Goal: Task Accomplishment & Management: Manage account settings

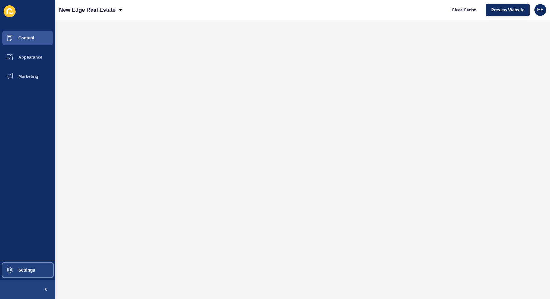
click at [22, 273] on span "Settings" at bounding box center [17, 270] width 36 height 5
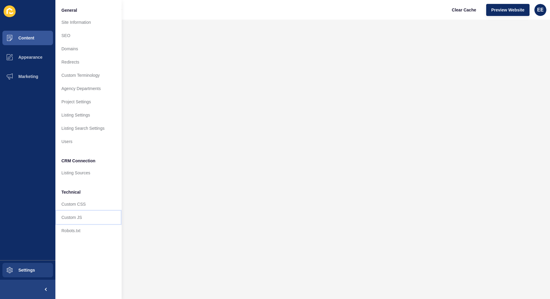
click at [71, 216] on link "Custom JS" at bounding box center [88, 217] width 66 height 13
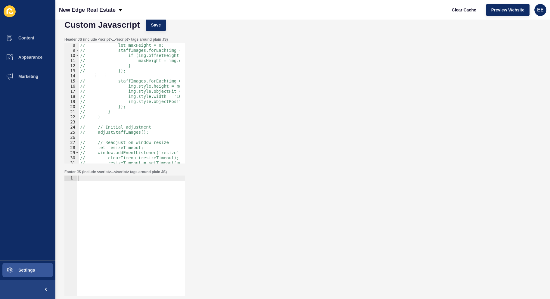
scroll to position [68, 0]
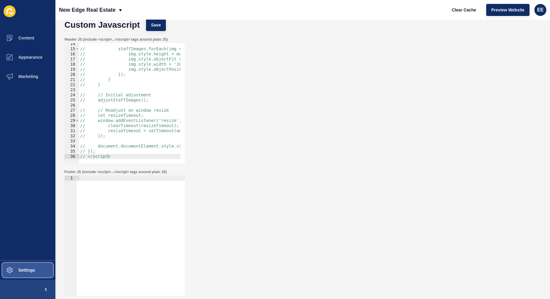
click at [31, 273] on button "Settings" at bounding box center [27, 270] width 55 height 19
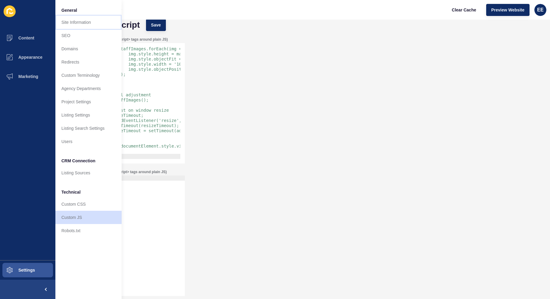
click at [76, 25] on link "Site Information" at bounding box center [88, 22] width 66 height 13
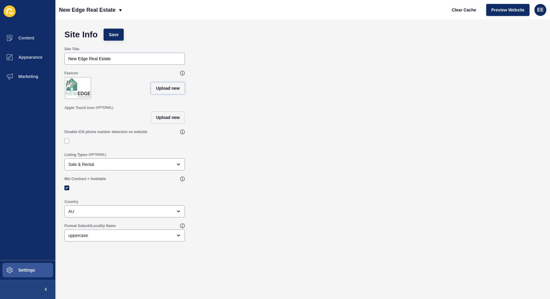
click at [164, 91] on span "Upload new" at bounding box center [168, 88] width 24 height 6
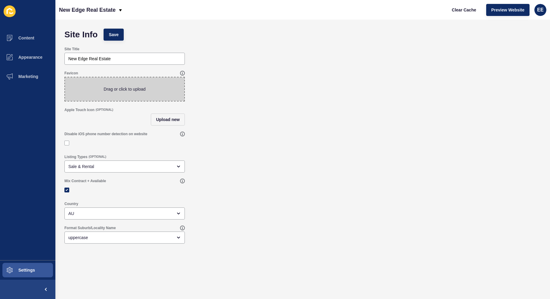
click at [146, 91] on span at bounding box center [124, 89] width 119 height 24
click at [65, 77] on input "Drag or click to upload" at bounding box center [65, 77] width 0 height 0
type input "C:\fakepath\favicon.ico"
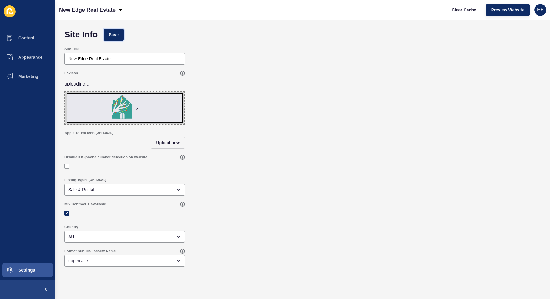
drag, startPoint x: 114, startPoint y: 37, endPoint x: 145, endPoint y: 41, distance: 30.4
click at [116, 37] on span "Save" at bounding box center [114, 35] width 10 height 6
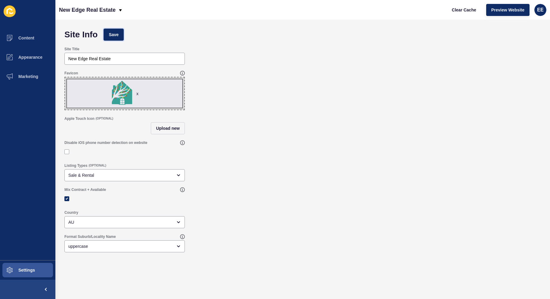
click at [113, 34] on span "Save" at bounding box center [114, 35] width 10 height 6
click at [99, 37] on div "Site Info Save" at bounding box center [302, 35] width 483 height 18
click at [115, 38] on button "Save" at bounding box center [114, 35] width 20 height 12
click at [467, 9] on span "Clear Cache" at bounding box center [464, 10] width 24 height 6
click at [464, 8] on span "Clear Cache" at bounding box center [464, 10] width 24 height 6
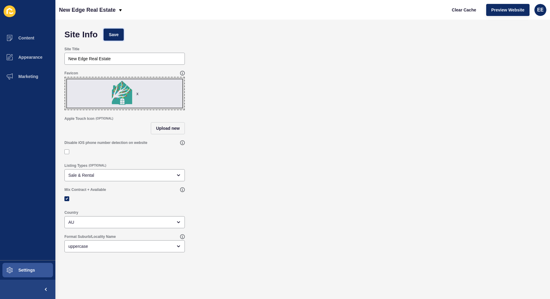
click at [117, 34] on span "Save" at bounding box center [114, 35] width 10 height 6
click at [146, 97] on span "x" at bounding box center [124, 93] width 119 height 32
click at [65, 77] on input "x Drag or click to upload" at bounding box center [65, 77] width 0 height 0
drag, startPoint x: 286, startPoint y: 63, endPoint x: 285, endPoint y: 45, distance: 18.7
click at [286, 62] on div "Site Title New Edge Real Estate" at bounding box center [302, 56] width 483 height 24
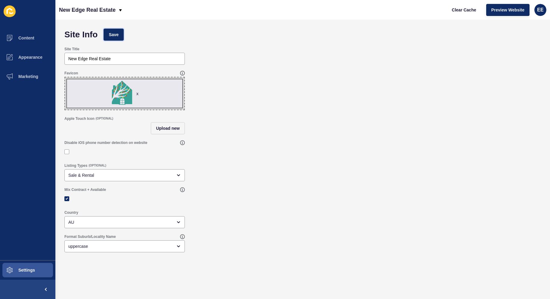
drag, startPoint x: 113, startPoint y: 32, endPoint x: 196, endPoint y: 21, distance: 83.8
click at [114, 32] on span "Save" at bounding box center [114, 35] width 10 height 6
click at [24, 270] on span "Settings" at bounding box center [17, 270] width 36 height 5
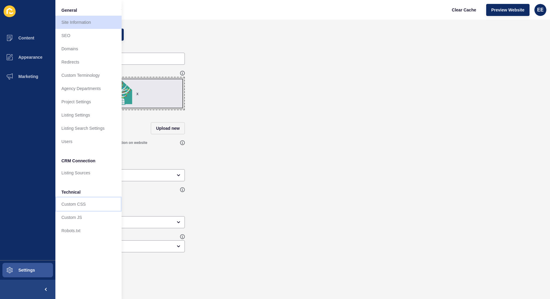
click at [78, 205] on link "Custom CSS" at bounding box center [88, 204] width 66 height 13
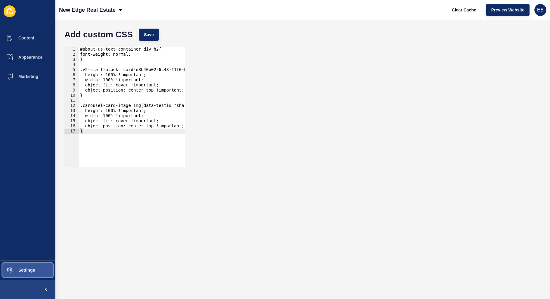
click at [28, 269] on span "Settings" at bounding box center [17, 270] width 36 height 5
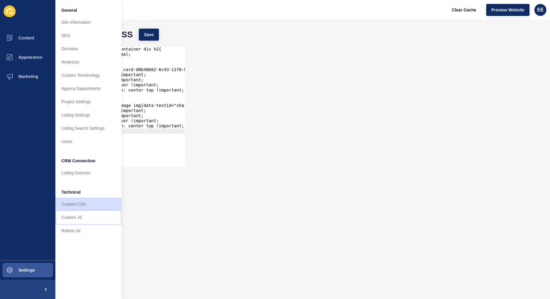
click at [80, 217] on link "Custom JS" at bounding box center [88, 217] width 66 height 13
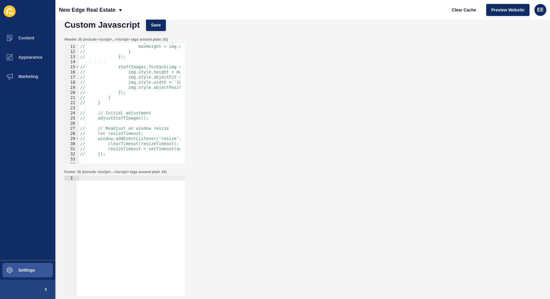
scroll to position [68, 0]
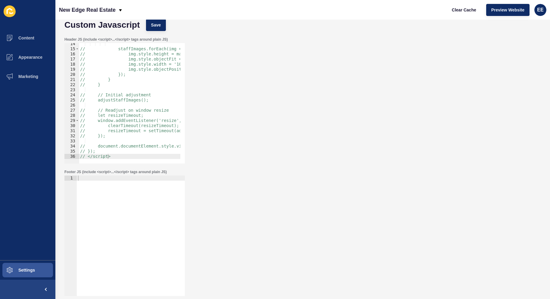
type textarea "// </script>"
click at [122, 157] on div "// staffImages.forEach(img => { // img.style.height = maxHeight + 'px'; // img.…" at bounding box center [214, 104] width 271 height 126
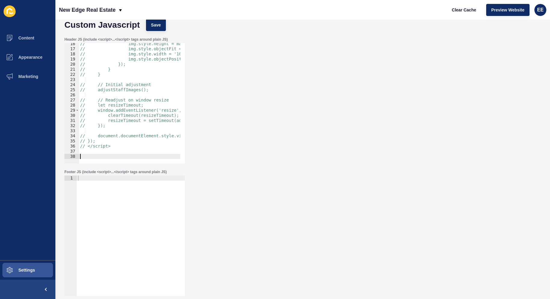
scroll to position [79, 0]
paste textarea "<meta name="google-site-verification" content="O8c7dn1U2SDwwqDGZAXxSTpYhzqwAiyx…"
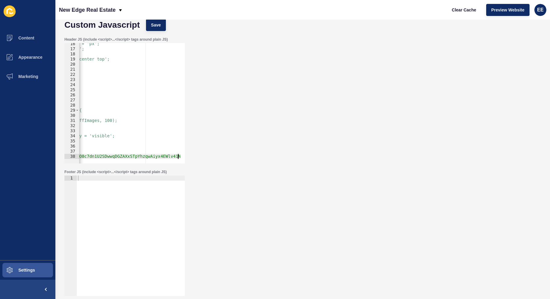
scroll to position [0, 120]
type textarea "<meta name="google-site-verification" content="O8c7dn1U2SDwwqDGZAXxSTpYhzqwAiyx…"
drag, startPoint x: 138, startPoint y: 164, endPoint x: 112, endPoint y: 160, distance: 26.0
click at [76, 164] on div "Header JS (include <script>...</script> tags around plain JS) <meta name="googl…" at bounding box center [302, 100] width 483 height 133
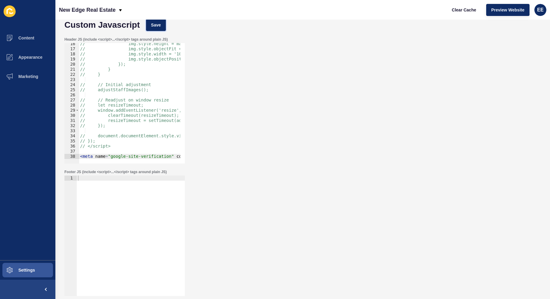
click at [150, 25] on button "Save" at bounding box center [156, 25] width 20 height 12
